Goal: Task Accomplishment & Management: Manage account settings

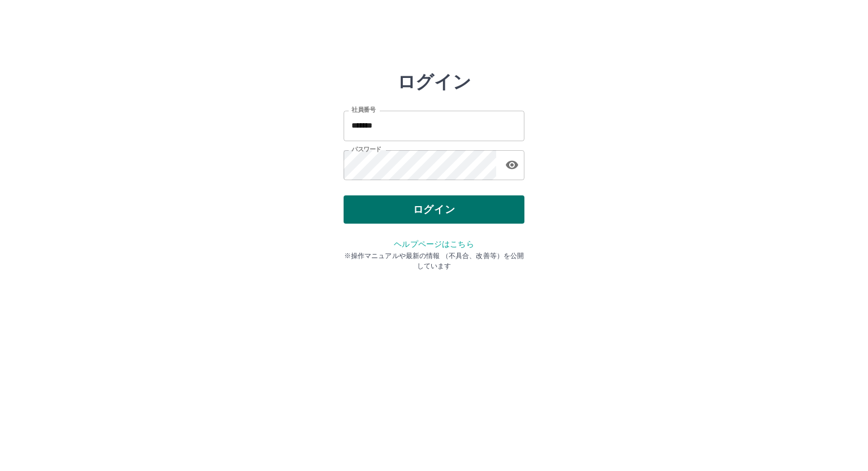
click at [432, 219] on button "ログイン" at bounding box center [434, 210] width 181 height 28
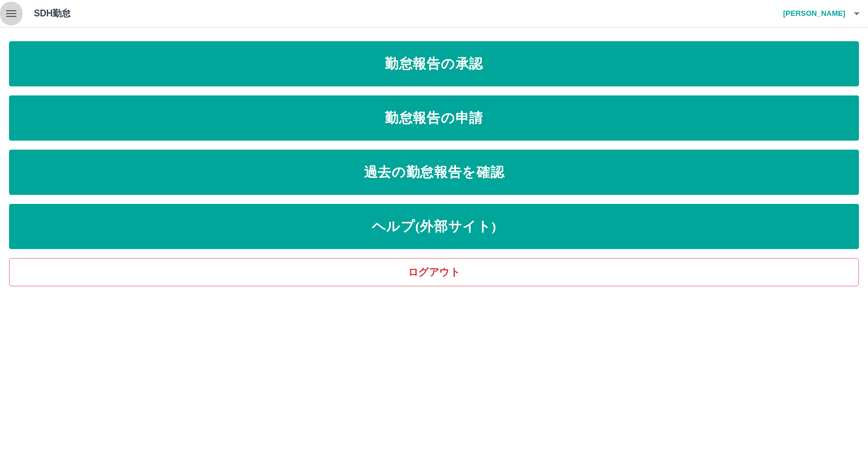
click at [9, 21] on button "button" at bounding box center [11, 13] width 23 height 27
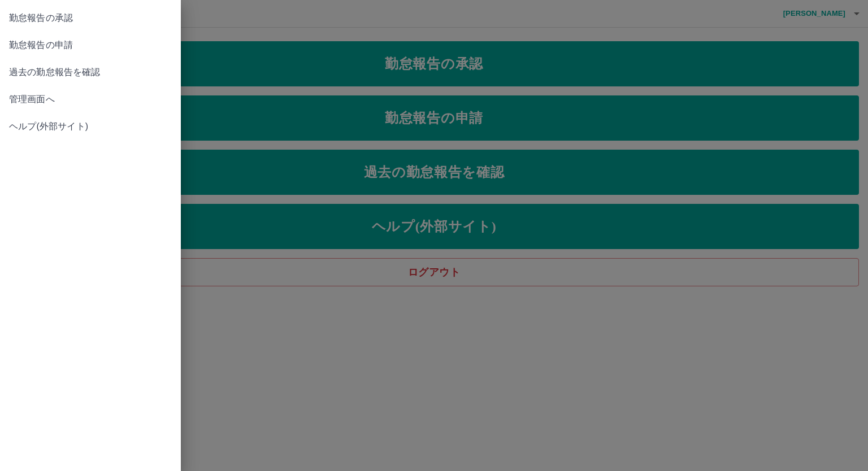
click at [74, 93] on span "管理画面へ" at bounding box center [90, 100] width 163 height 14
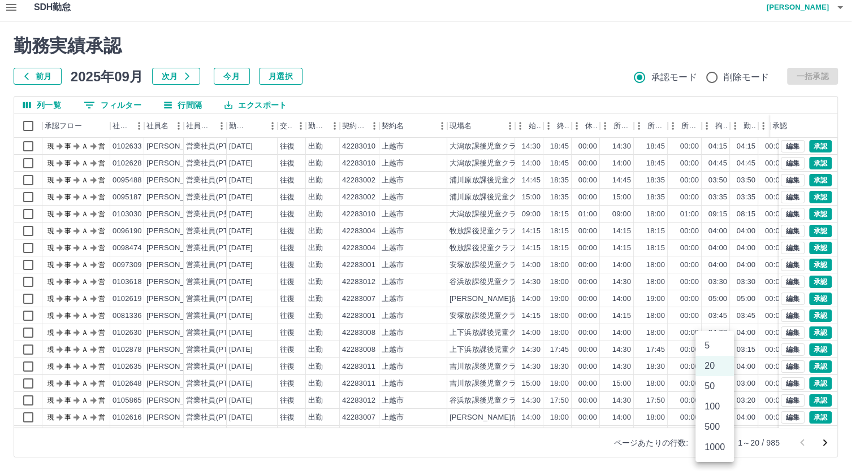
click at [709, 442] on body "SDH勤怠 [PERSON_NAME] 勤務実績承認 前月 [DATE] 次月 今月 月選択 承認モード 削除モード 一括承認 列一覧 0 フィルター 行間隔…" at bounding box center [430, 233] width 860 height 478
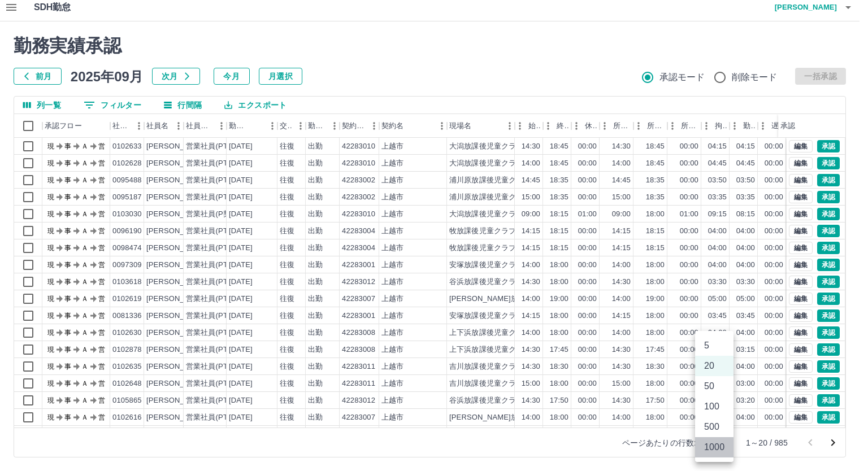
click at [709, 442] on li "1000" at bounding box center [714, 447] width 38 height 20
type input "****"
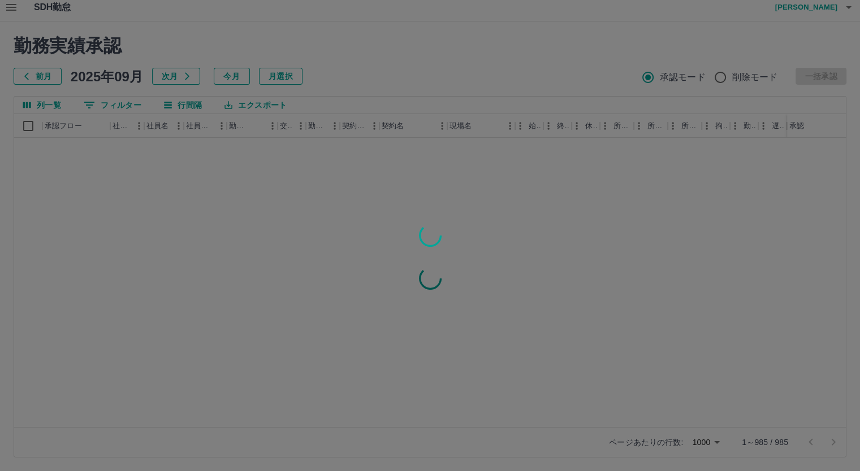
click at [422, 69] on div at bounding box center [430, 235] width 860 height 471
